Goal: Task Accomplishment & Management: Manage account settings

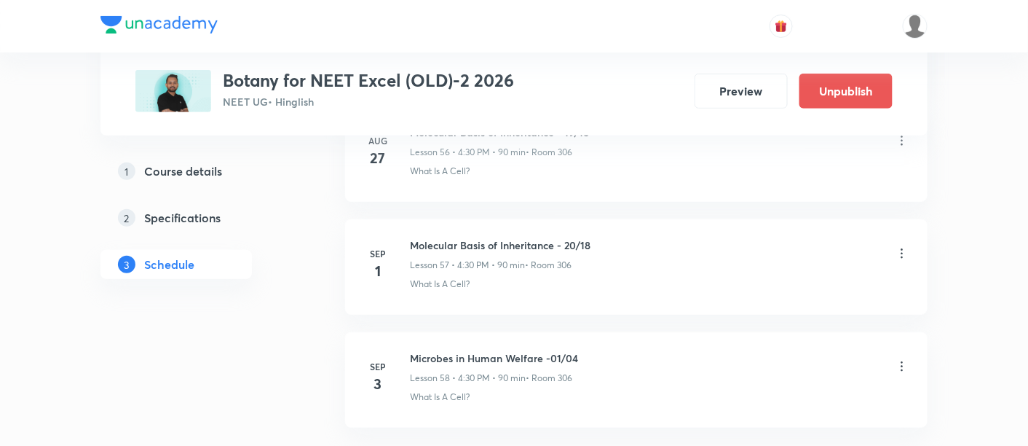
scroll to position [7140, 0]
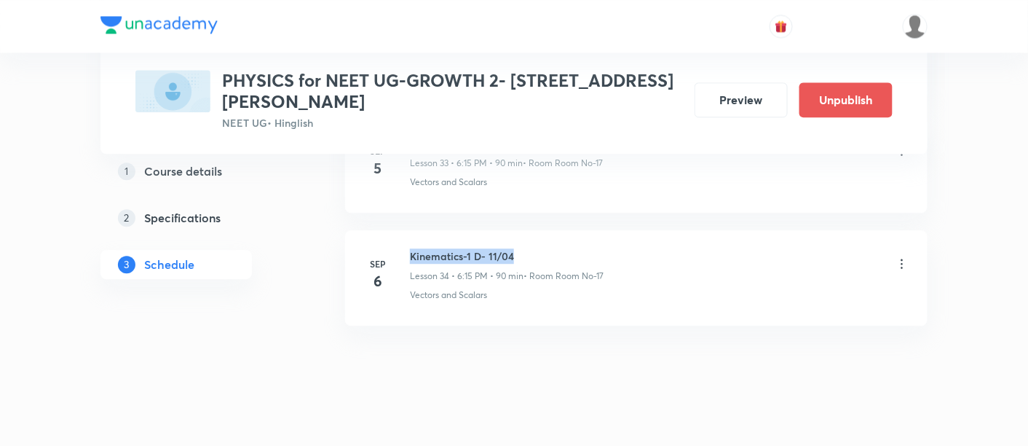
drag, startPoint x: 411, startPoint y: 239, endPoint x: 532, endPoint y: 232, distance: 121.0
click at [532, 248] on h6 "Kinematics-1 D- 11/04" at bounding box center [507, 255] width 194 height 15
copy h6 "Kinematics-1 D- 11/04"
click at [582, 288] on div "Vectors and Scalars" at bounding box center [659, 294] width 499 height 13
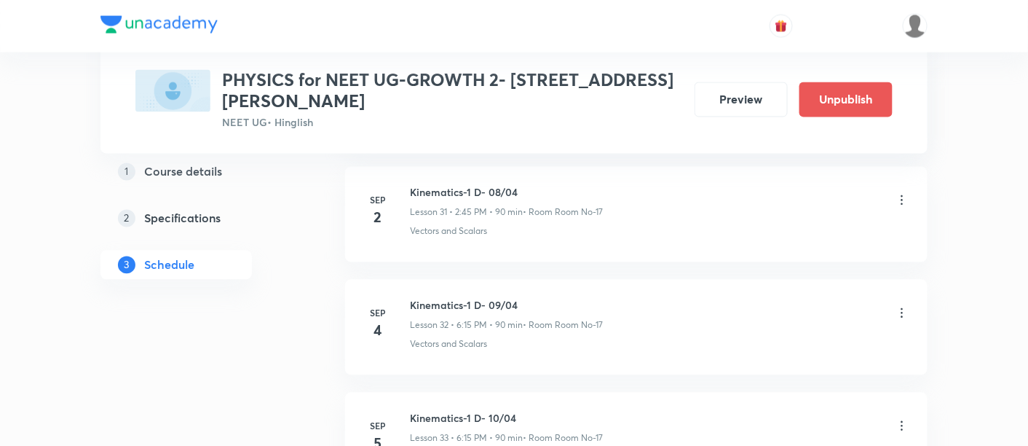
scroll to position [4279, 0]
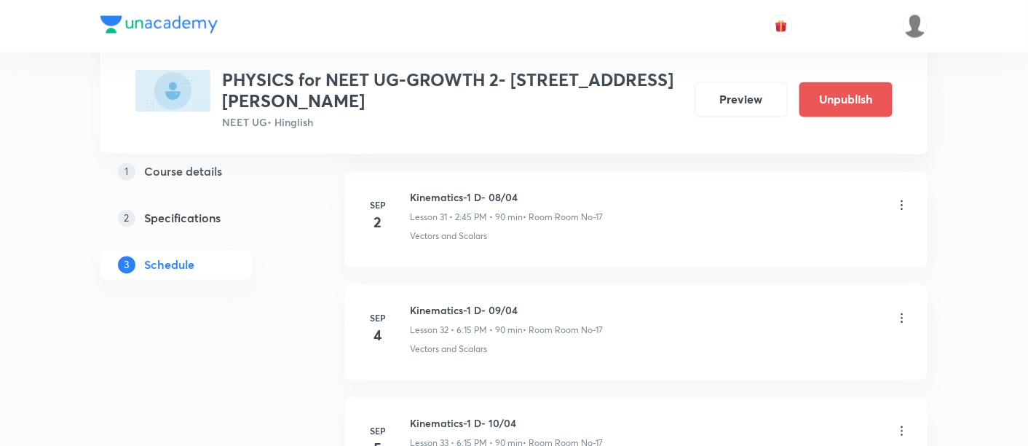
click at [902, 311] on icon at bounding box center [902, 318] width 15 height 15
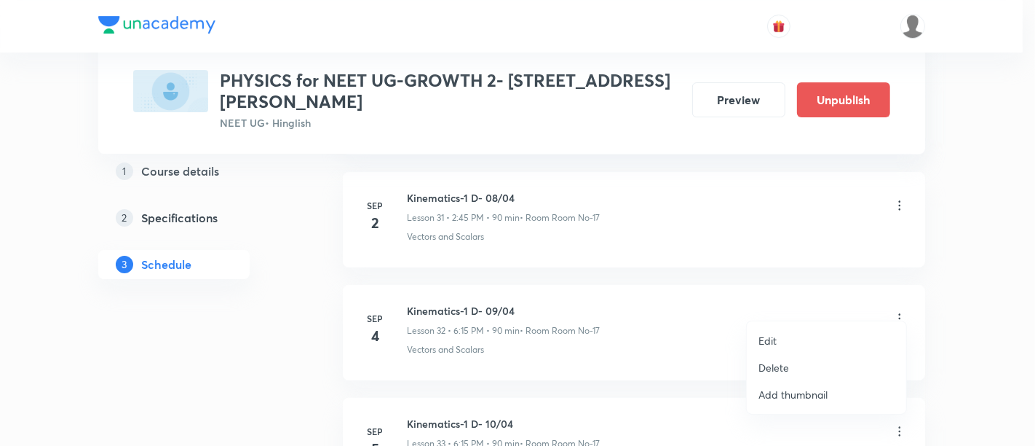
click at [772, 338] on p "Edit" at bounding box center [768, 340] width 18 height 15
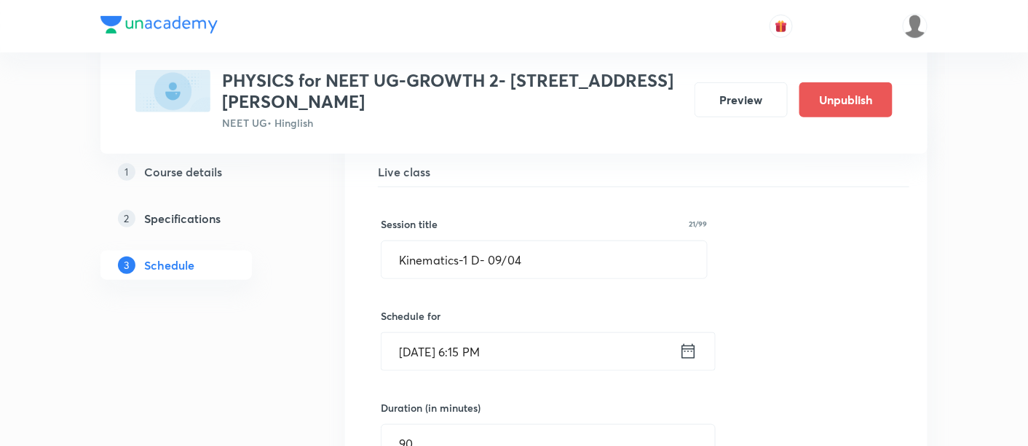
scroll to position [3697, 0]
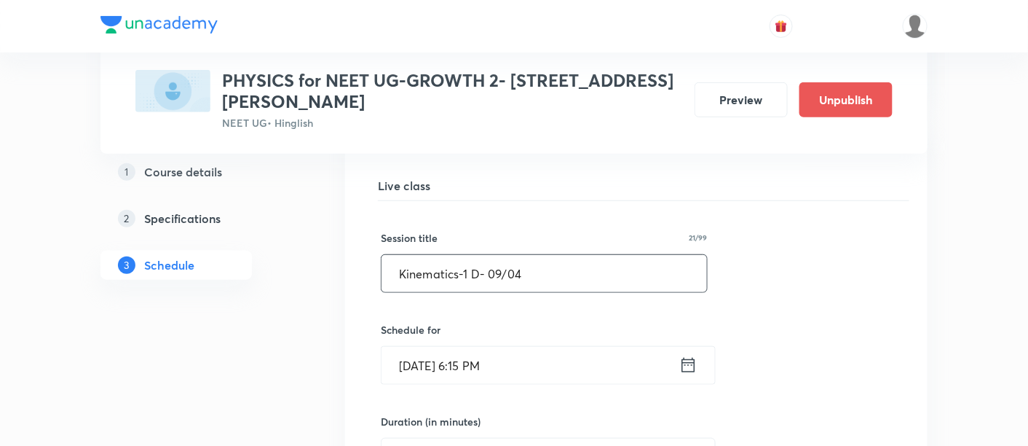
drag, startPoint x: 398, startPoint y: 257, endPoint x: 574, endPoint y: 260, distance: 176.2
click at [574, 260] on input "Kinematics-1 D- 09/04" at bounding box center [543, 273] width 325 height 37
paste input "11"
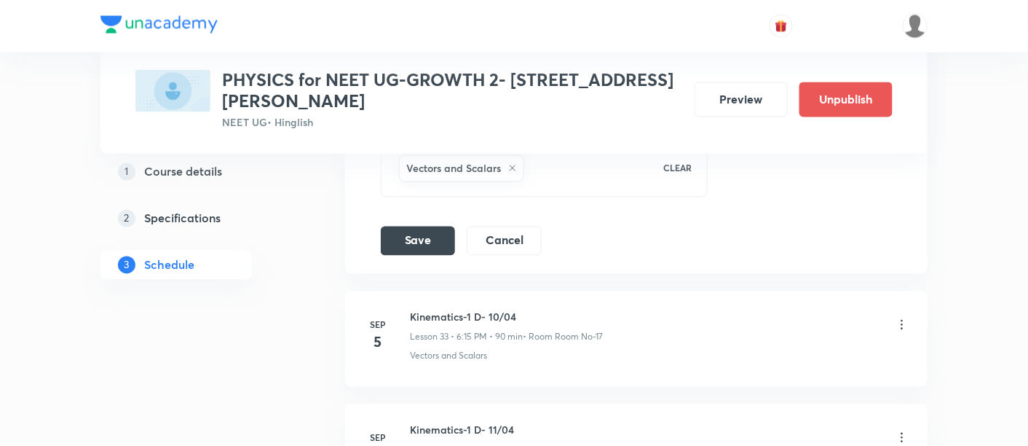
scroll to position [4279, 0]
type input "Kinematics-1 D- 01/03"
click at [426, 232] on button "Save" at bounding box center [418, 236] width 74 height 29
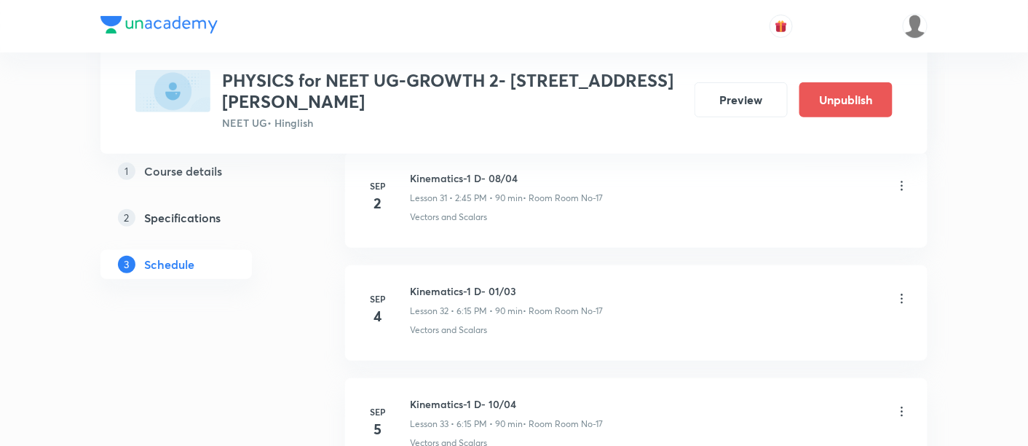
scroll to position [3631, 0]
click at [902, 290] on icon at bounding box center [902, 297] width 15 height 15
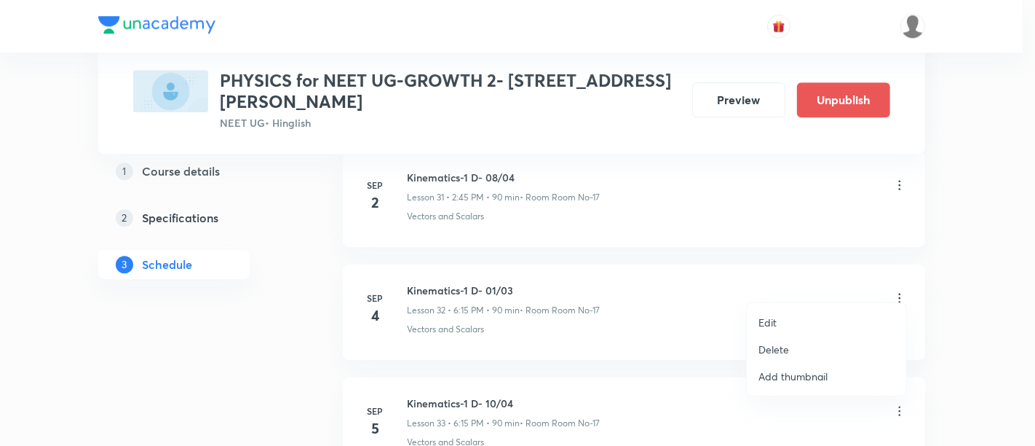
click at [768, 323] on p "Edit" at bounding box center [768, 321] width 18 height 15
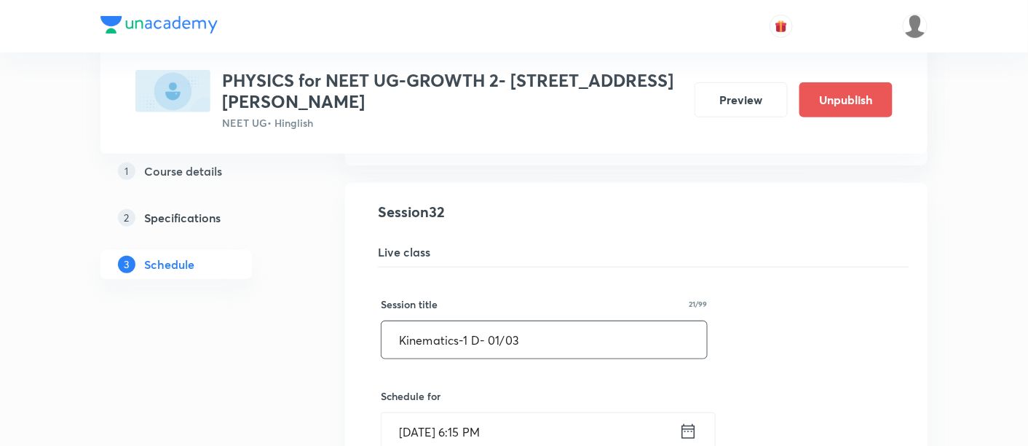
click at [499, 321] on input "Kinematics-1 D- 01/03" at bounding box center [543, 339] width 325 height 37
click at [466, 323] on input "Kinematics-1 D- 01/03" at bounding box center [543, 339] width 325 height 37
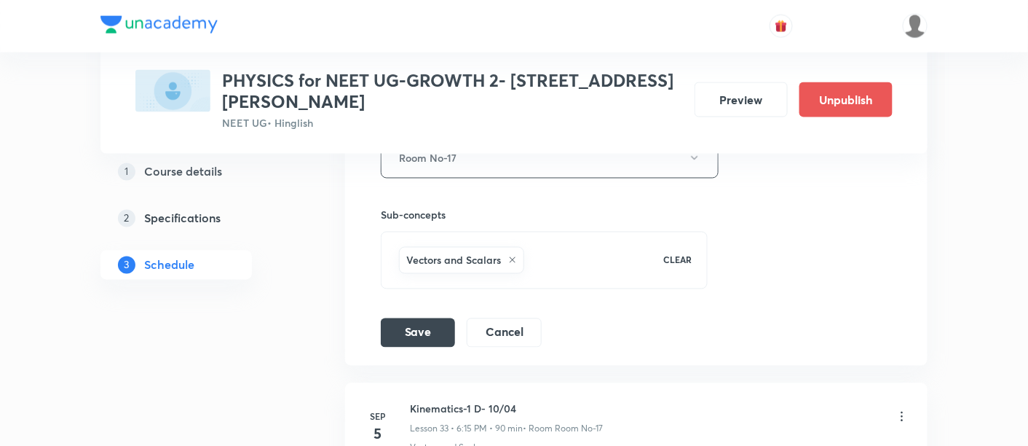
scroll to position [4186, 0]
type input "Kinematics-2 D- 01/03"
click at [432, 320] on button "Save" at bounding box center [418, 329] width 74 height 29
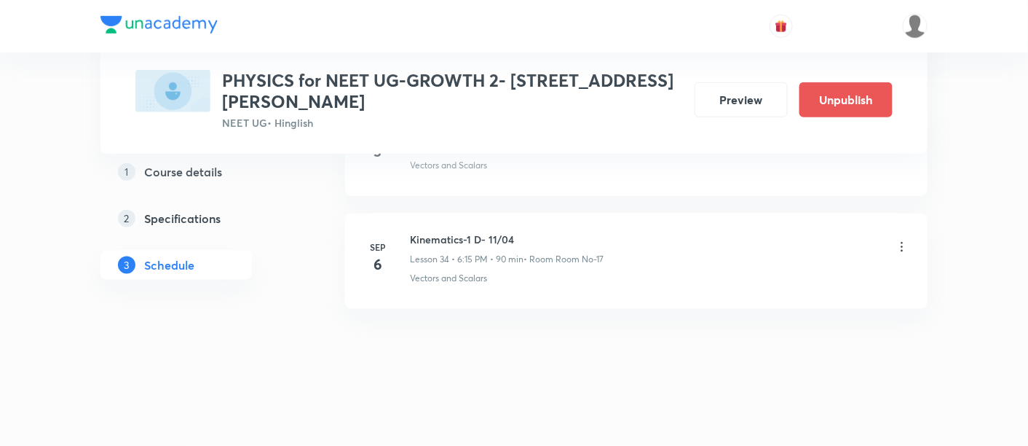
scroll to position [3892, 0]
